Goal: Task Accomplishment & Management: Manage account settings

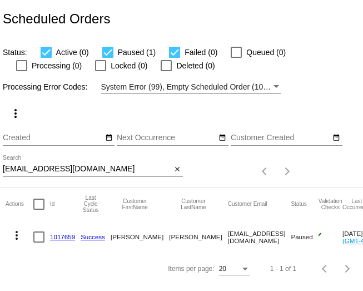
click at [87, 175] on div "jdslat1966@gmail.com Search" at bounding box center [87, 166] width 168 height 22
click at [86, 170] on input "jdslat1966@gmail.com" at bounding box center [87, 169] width 168 height 9
drag, startPoint x: 86, startPoint y: 170, endPoint x: -51, endPoint y: 168, distance: 136.2
click at [0, 168] on html "Scheduled Orders Status: Active (0) Paused (1) Failed (0) Queued (0) Processing…" at bounding box center [181, 145] width 363 height 291
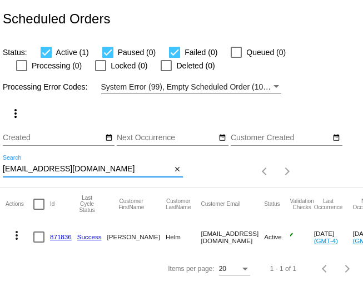
type input "[EMAIL_ADDRESS][DOMAIN_NAME]"
click at [60, 236] on link "871836" at bounding box center [61, 236] width 22 height 7
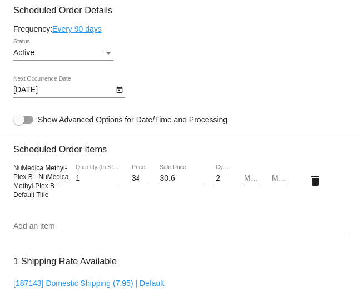
scroll to position [696, 0]
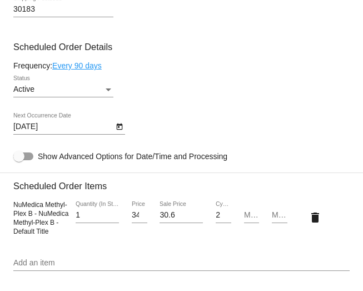
click at [83, 94] on div "Active" at bounding box center [58, 89] width 90 height 9
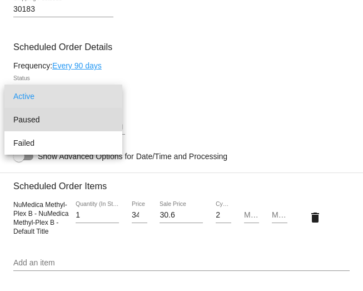
click at [28, 123] on span "Paused" at bounding box center [63, 119] width 100 height 23
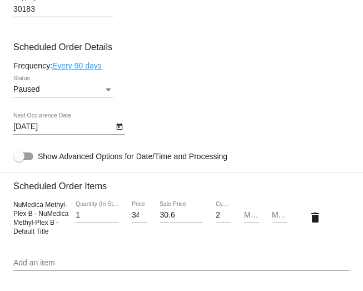
click at [210, 99] on div "Paused Status" at bounding box center [181, 92] width 336 height 32
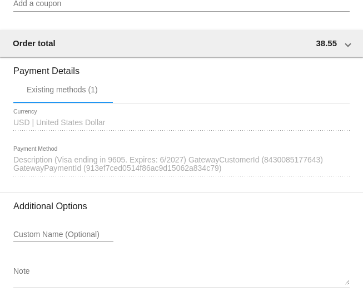
scroll to position [1184, 0]
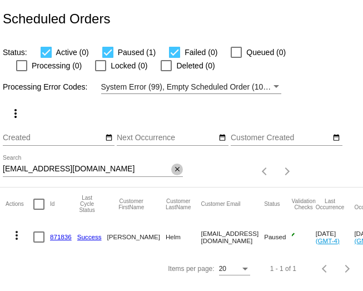
click at [178, 170] on mat-icon "close" at bounding box center [177, 169] width 8 height 9
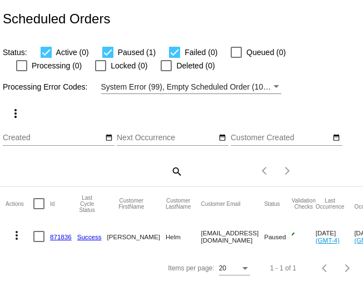
click at [107, 177] on div "search" at bounding box center [93, 170] width 180 height 17
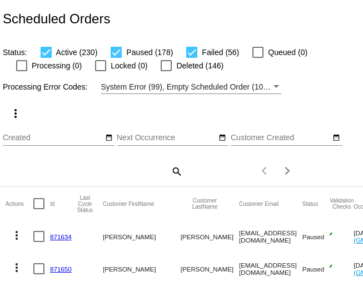
click at [137, 176] on div "search" at bounding box center [93, 170] width 180 height 17
click at [179, 170] on mat-icon "search" at bounding box center [176, 170] width 13 height 17
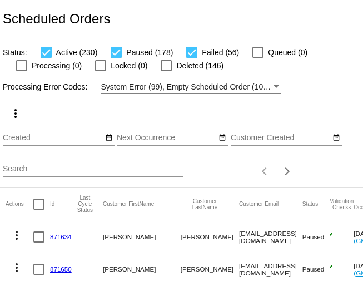
click at [49, 170] on input "Search" at bounding box center [93, 169] width 180 height 9
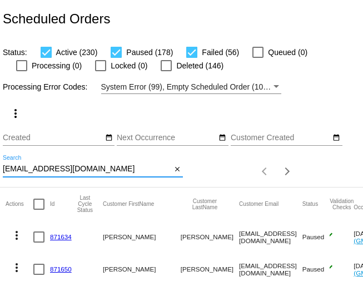
type input "[EMAIL_ADDRESS][DOMAIN_NAME]"
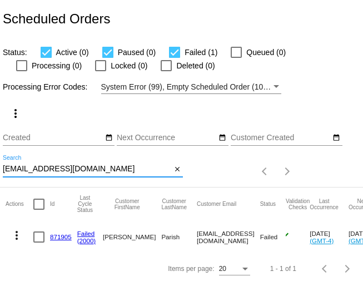
click at [59, 240] on link "871905" at bounding box center [61, 236] width 22 height 7
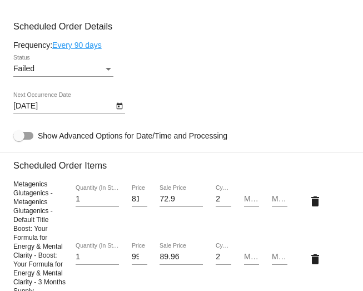
scroll to position [756, 0]
